Goal: Task Accomplishment & Management: Use online tool/utility

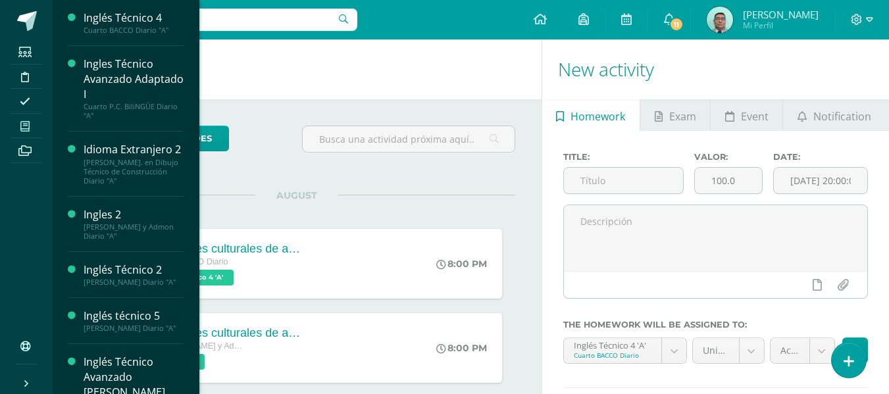
click at [26, 115] on link "My courses" at bounding box center [27, 126] width 32 height 25
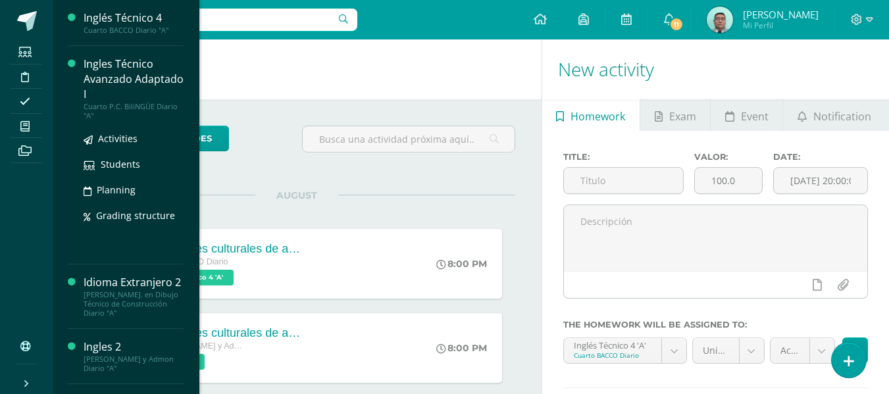
click at [99, 76] on div "Ingles Técnico Avanzado Adaptado I" at bounding box center [134, 79] width 100 height 45
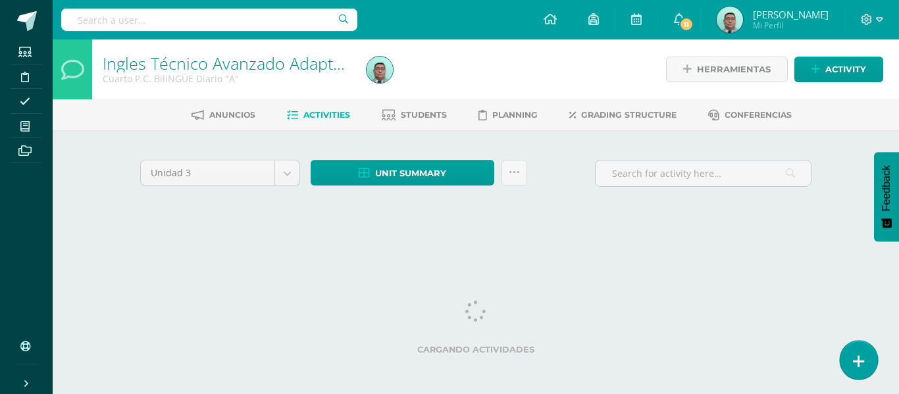
click at [860, 347] on link at bounding box center [859, 360] width 38 height 38
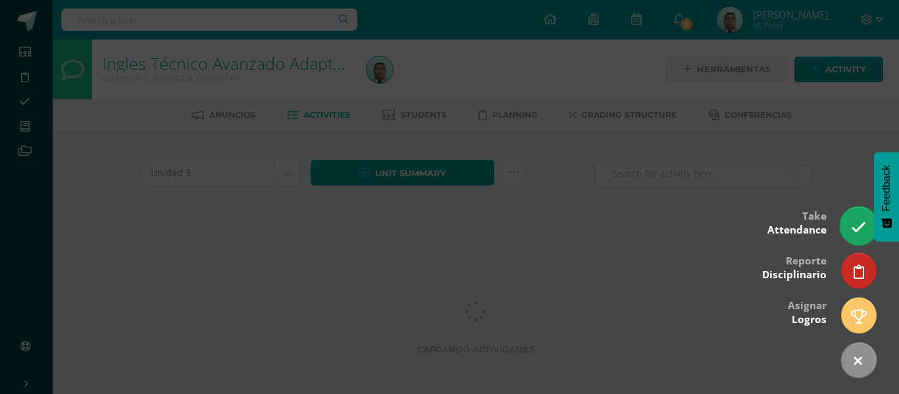
click at [848, 221] on link at bounding box center [859, 226] width 38 height 38
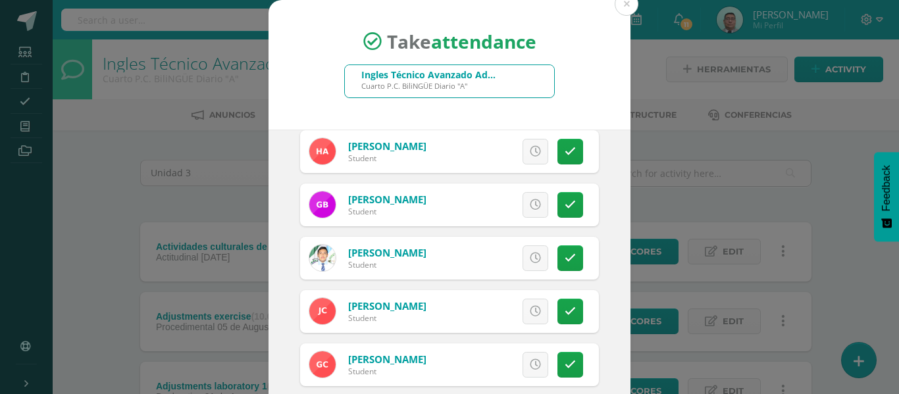
scroll to position [114, 0]
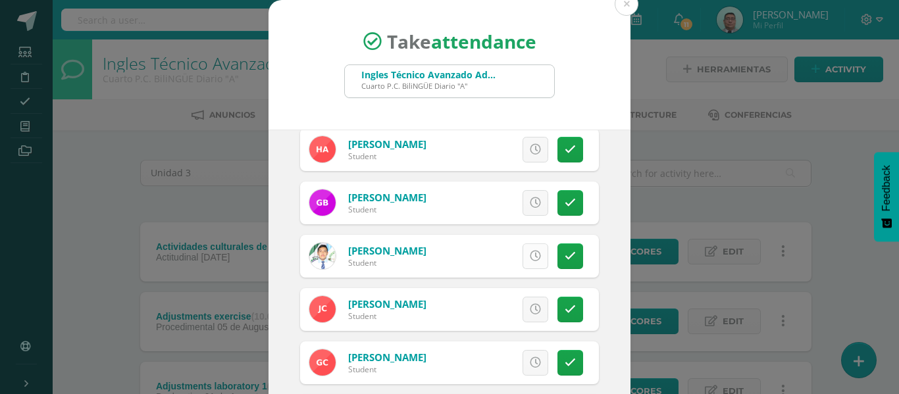
click at [530, 257] on icon at bounding box center [535, 256] width 11 height 11
click at [565, 307] on link at bounding box center [571, 310] width 26 height 26
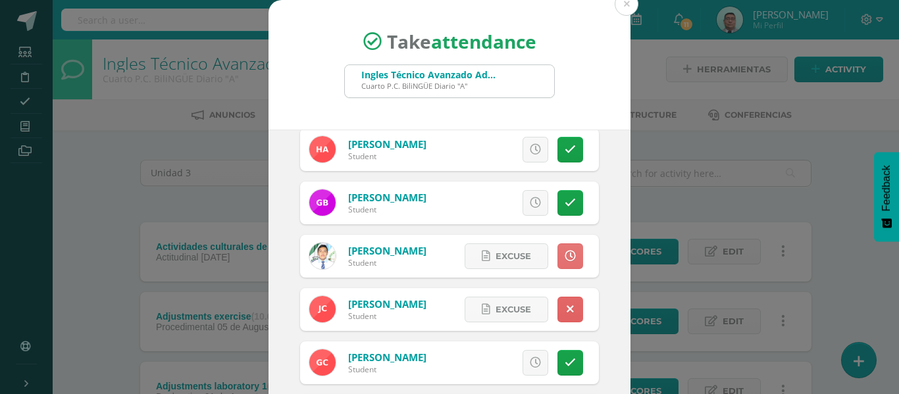
click at [558, 250] on link at bounding box center [571, 257] width 26 height 26
click at [558, 257] on link at bounding box center [571, 257] width 26 height 26
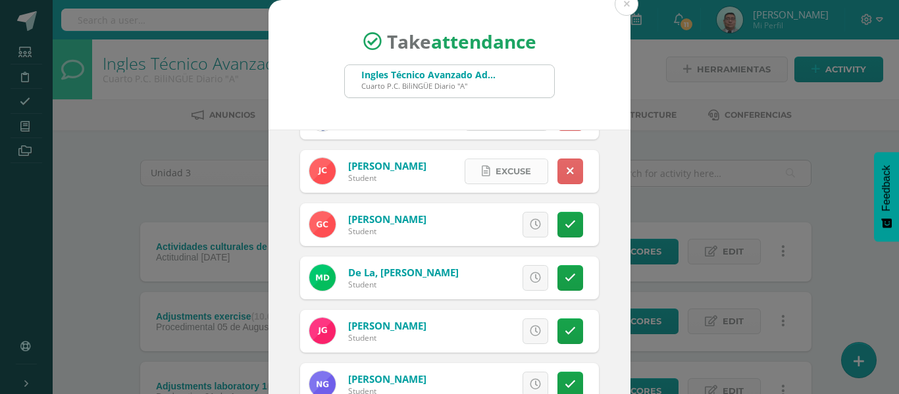
scroll to position [253, 0]
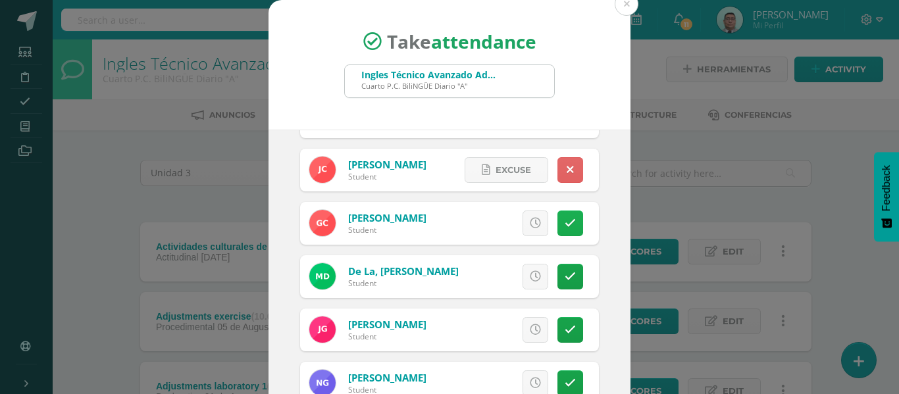
click at [565, 223] on icon at bounding box center [570, 223] width 11 height 11
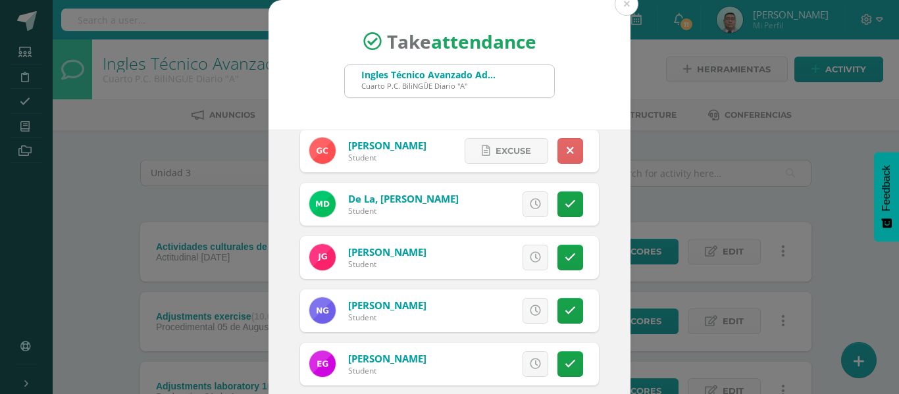
scroll to position [374, 0]
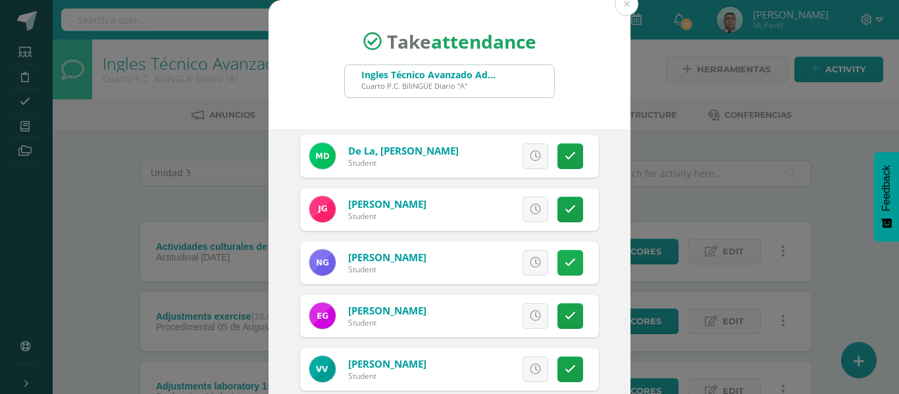
click at [558, 255] on link at bounding box center [571, 263] width 26 height 26
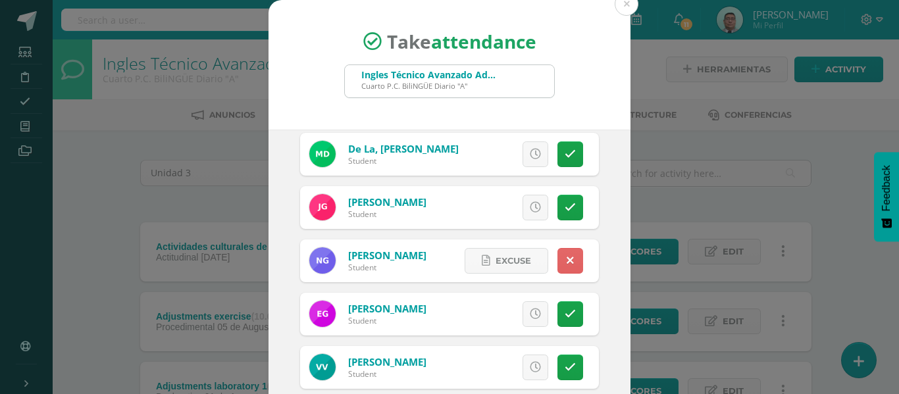
scroll to position [365, 0]
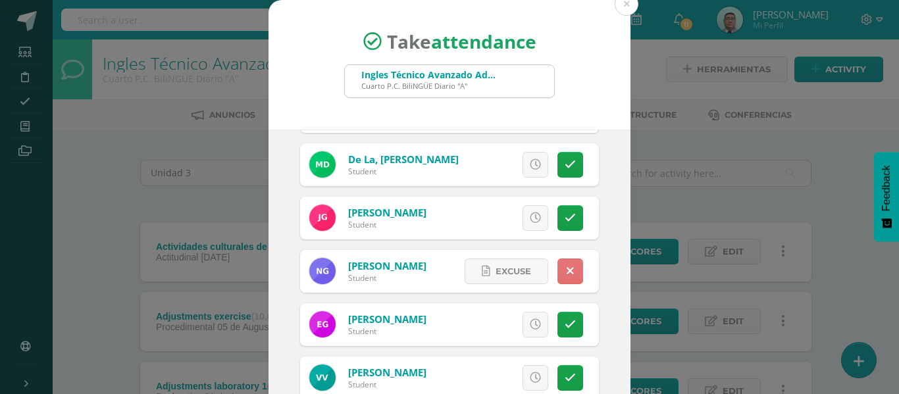
click at [558, 275] on link at bounding box center [571, 272] width 26 height 26
click at [526, 275] on link at bounding box center [536, 272] width 26 height 26
click at [498, 271] on span "Excuse" at bounding box center [514, 271] width 36 height 24
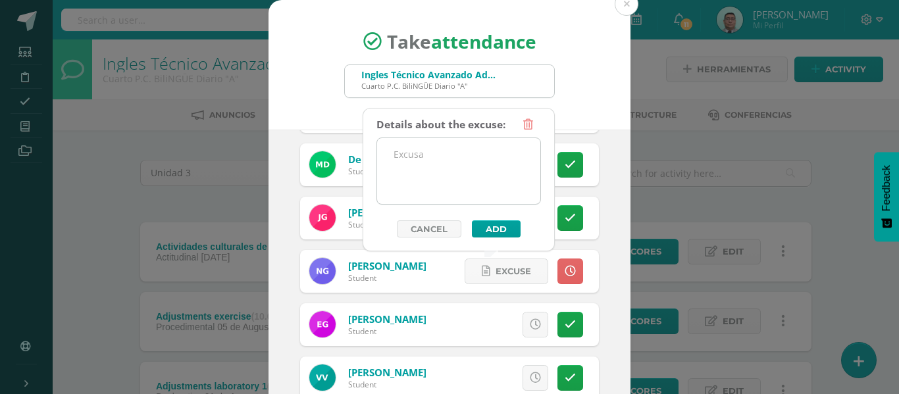
click at [483, 173] on textarea at bounding box center [458, 171] width 163 height 66
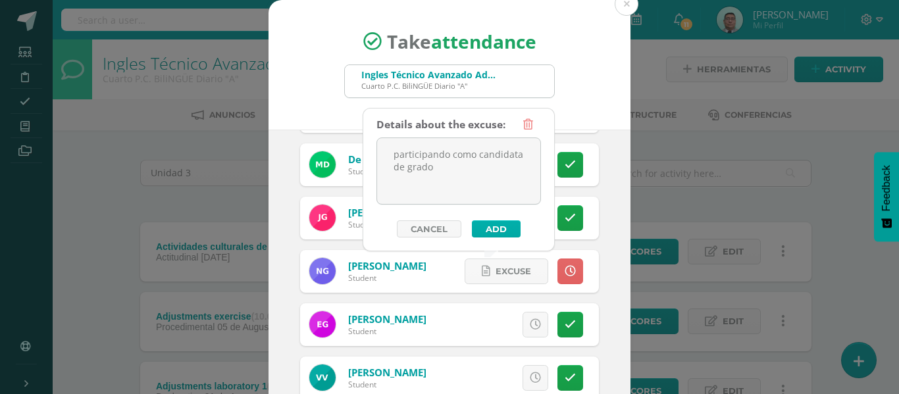
type textarea "participando como candidata de grado"
click at [486, 221] on button "Add" at bounding box center [496, 229] width 49 height 17
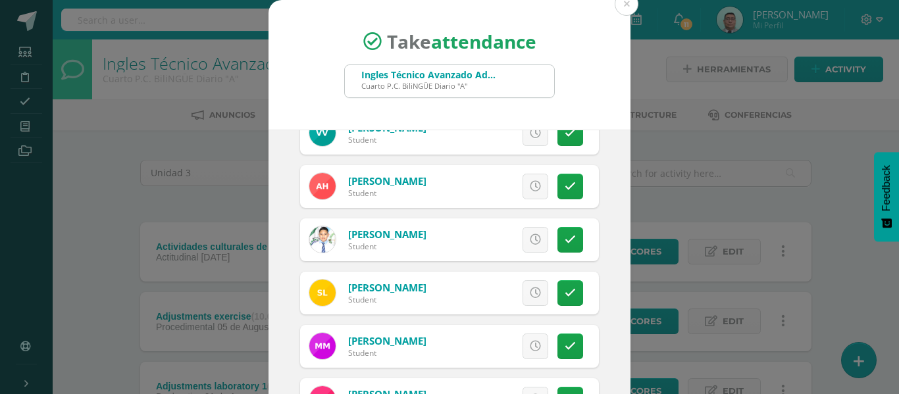
scroll to position [612, 0]
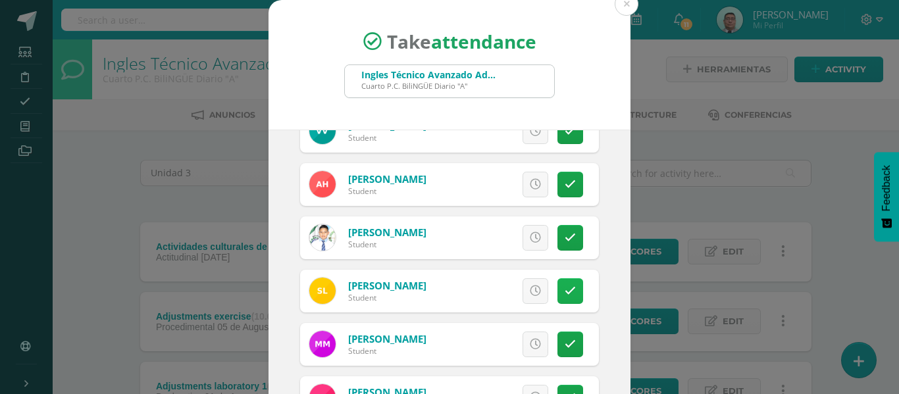
click at [565, 293] on icon at bounding box center [570, 291] width 11 height 11
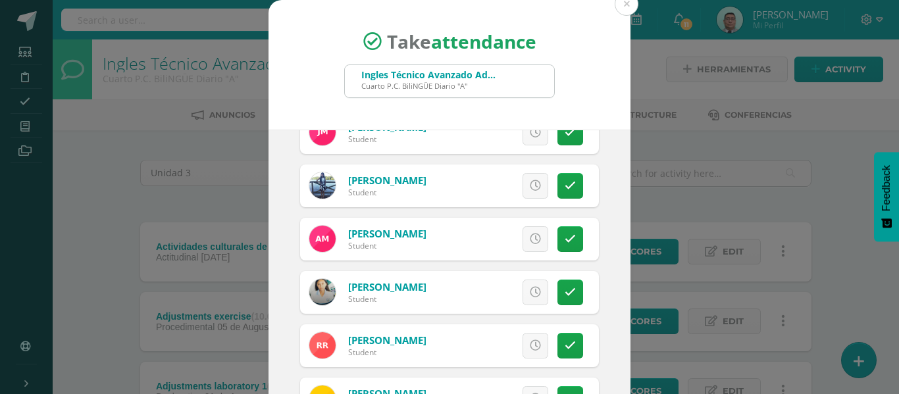
scroll to position [941, 0]
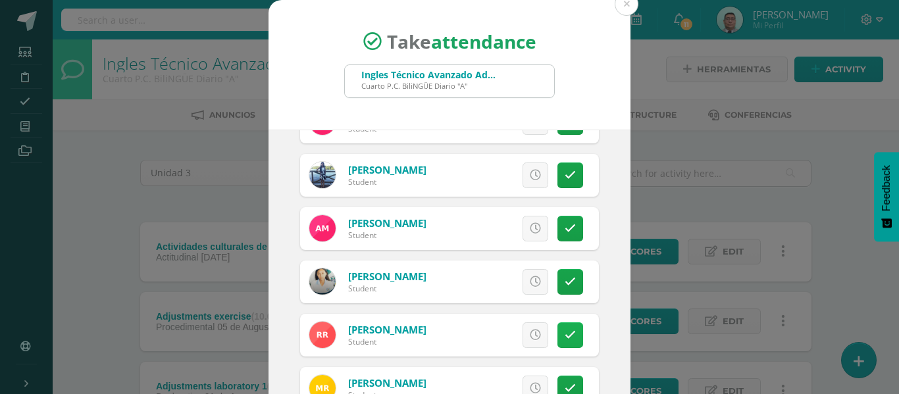
click at [558, 335] on link at bounding box center [571, 336] width 26 height 26
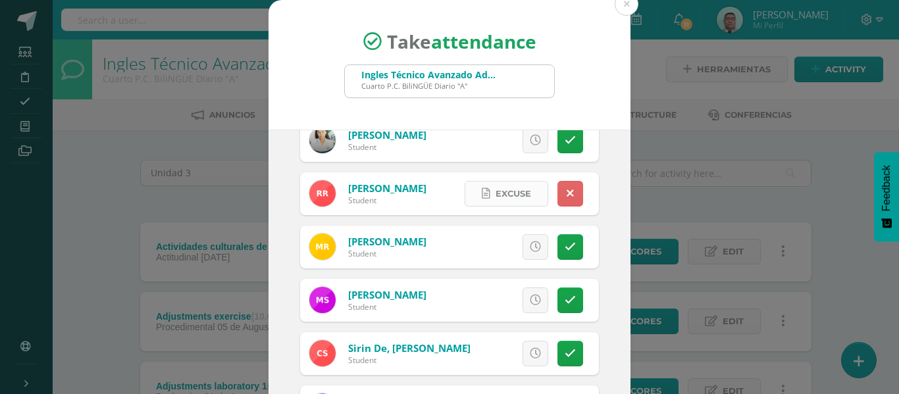
scroll to position [1119, 0]
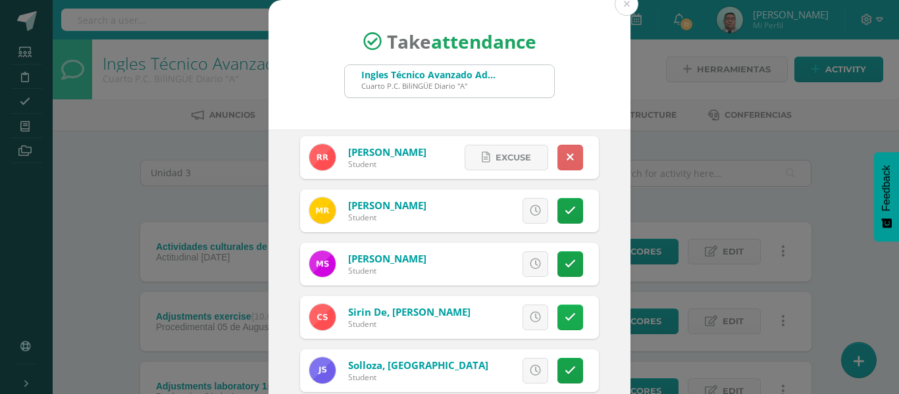
click at [565, 323] on icon at bounding box center [570, 317] width 11 height 11
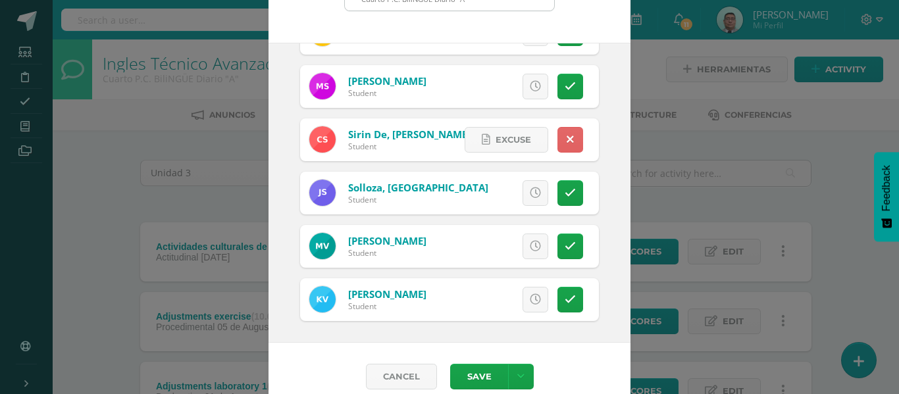
scroll to position [103, 0]
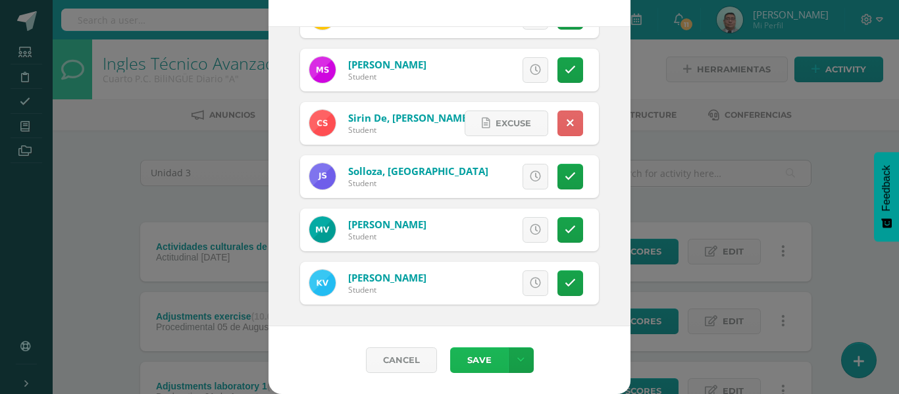
click at [477, 353] on button "Save" at bounding box center [479, 361] width 58 height 26
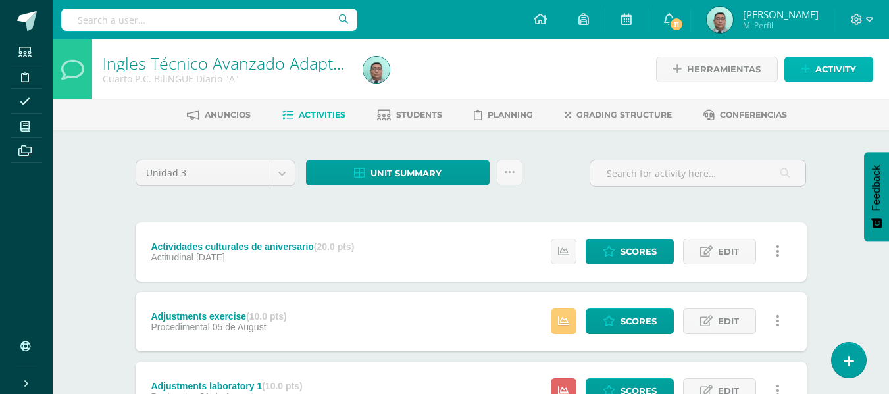
click at [828, 65] on span "Activity" at bounding box center [836, 69] width 41 height 24
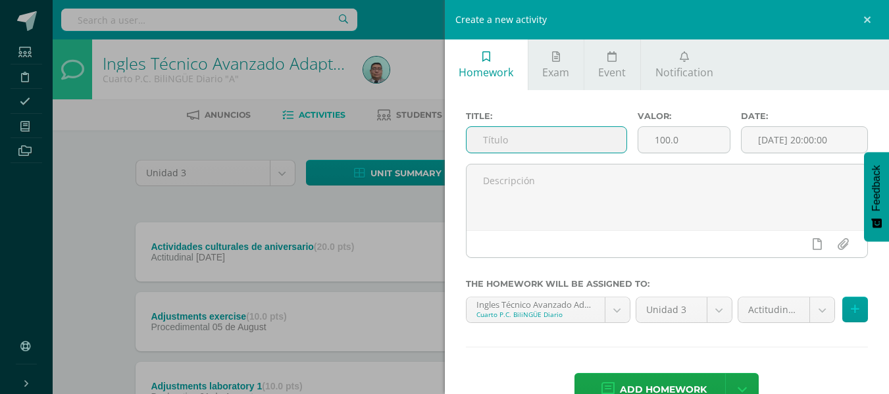
click at [565, 130] on input "text" at bounding box center [547, 140] width 160 height 26
click at [565, 131] on input "prela" at bounding box center [547, 140] width 160 height 26
type input "prelab adjustments"
type input "10"
click at [808, 313] on body "Attendance saved successfully Students Discipline Attendance My courses Archivo…" at bounding box center [444, 394] width 889 height 788
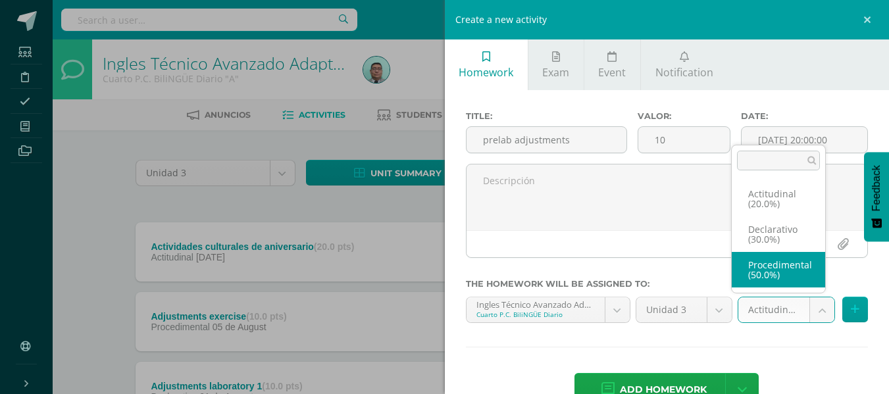
select select "80039"
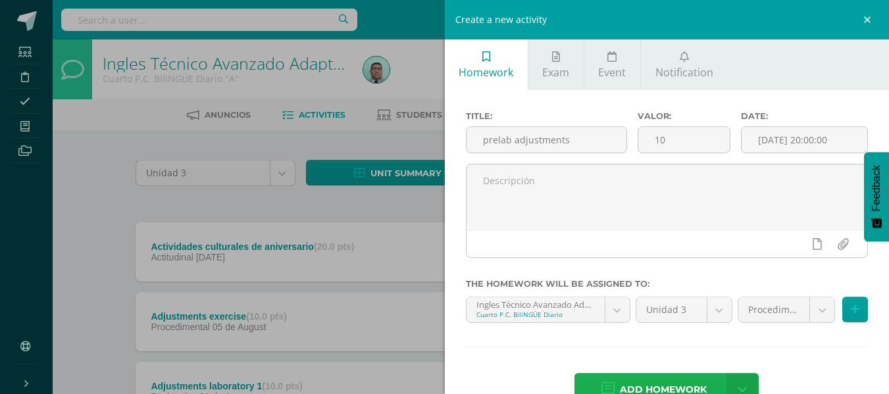
click at [685, 381] on span "Add homework" at bounding box center [663, 390] width 87 height 32
